Goal: Task Accomplishment & Management: Manage account settings

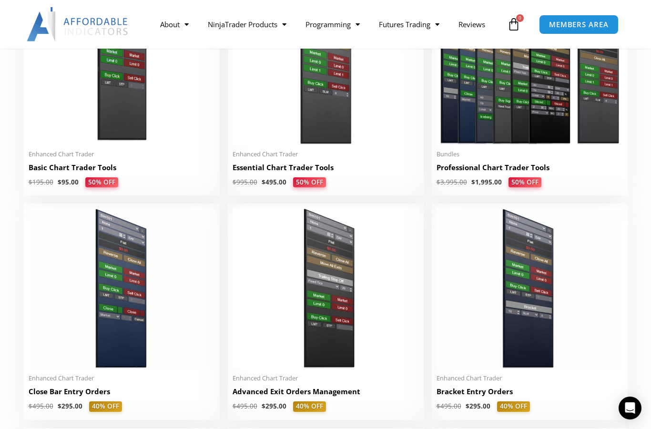
scroll to position [513, 0]
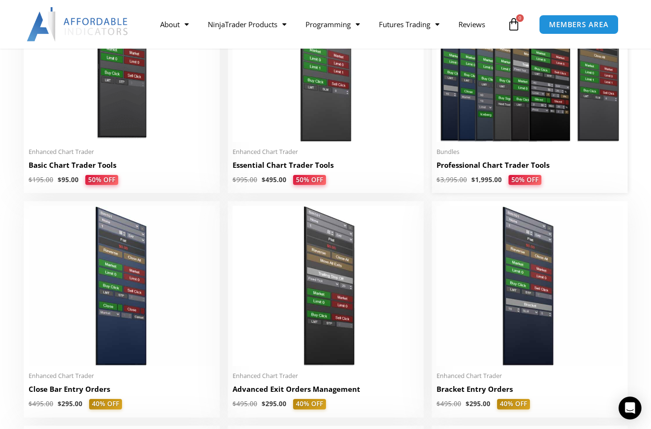
click at [552, 111] on img at bounding box center [530, 62] width 186 height 160
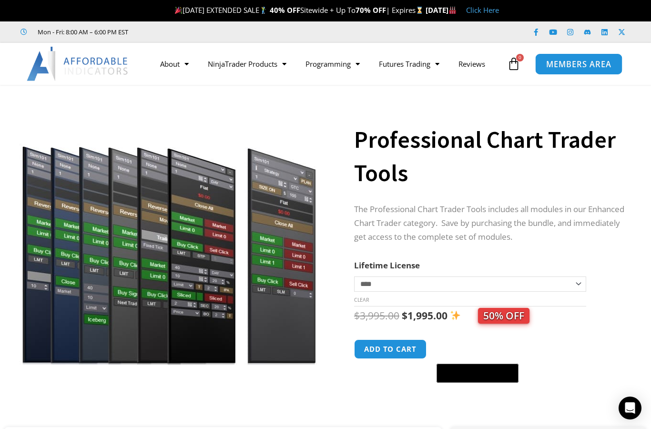
click at [578, 55] on link "MEMBERS AREA" at bounding box center [578, 63] width 87 height 21
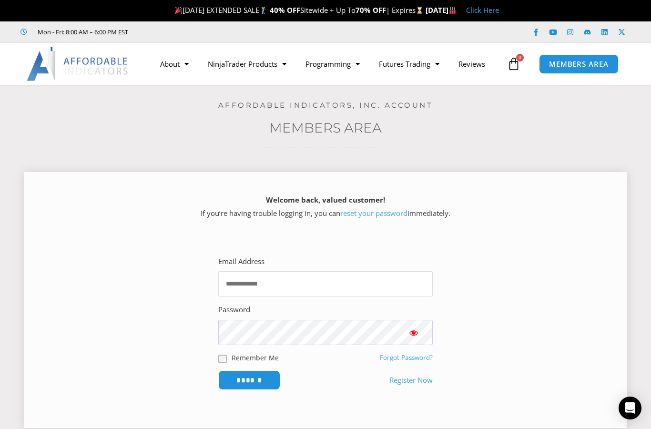
click at [262, 287] on input "Email Address" at bounding box center [325, 283] width 215 height 25
type input "**********"
click at [413, 359] on link "Forgot Password?" at bounding box center [406, 357] width 53 height 9
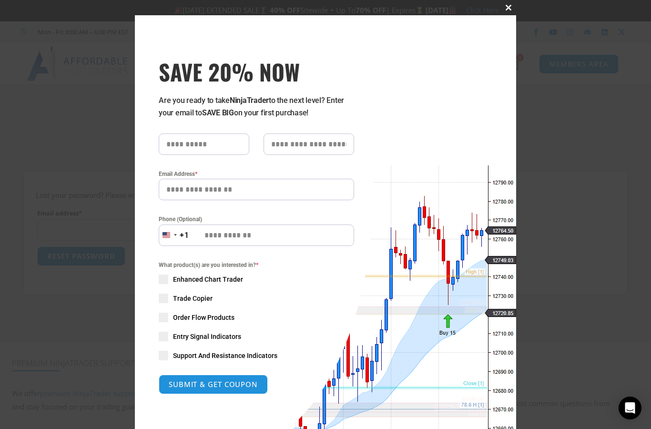
click at [510, 5] on span at bounding box center [508, 8] width 15 height 6
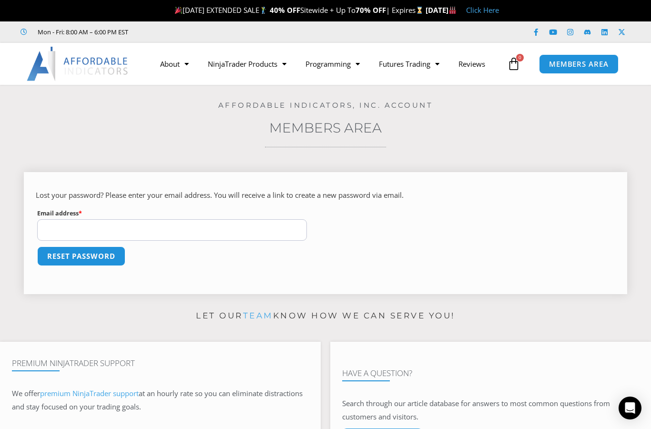
click at [94, 232] on input "Email address * Required" at bounding box center [172, 229] width 270 height 21
type input "**********"
click at [93, 258] on button "Reset password" at bounding box center [81, 256] width 92 height 21
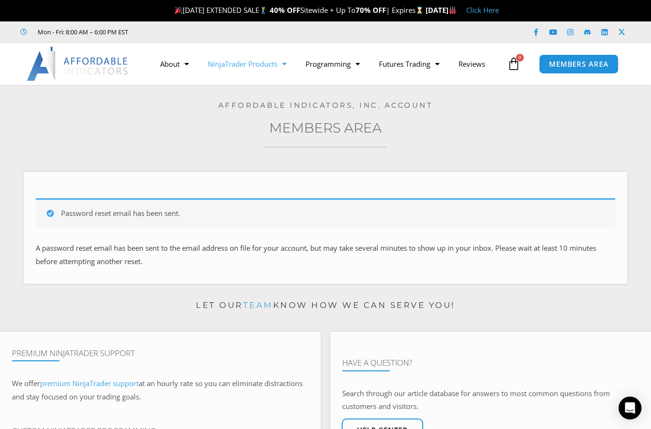
click at [251, 66] on link "NinjaTrader Products" at bounding box center [247, 64] width 98 height 22
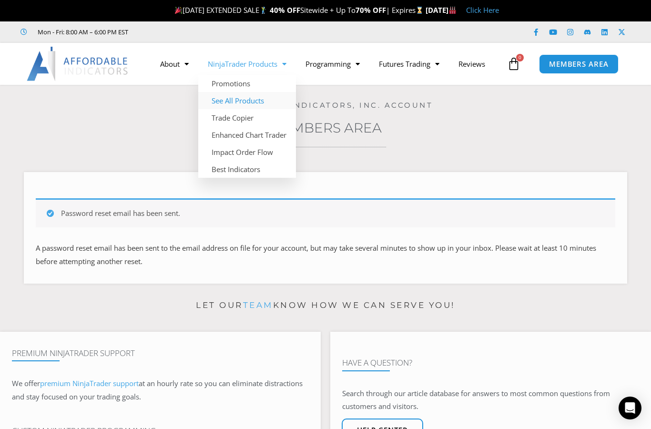
click at [253, 102] on link "See All Products" at bounding box center [247, 100] width 98 height 17
